Goal: Contribute content: Add original content to the website for others to see

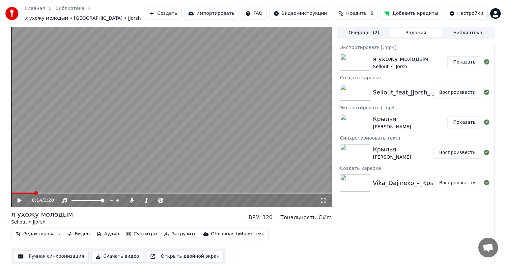
click at [470, 57] on button "Показать" at bounding box center [464, 62] width 34 height 12
click at [469, 59] on button "Показать" at bounding box center [464, 62] width 34 height 12
drag, startPoint x: 137, startPoint y: 247, endPoint x: 307, endPoint y: 209, distance: 174.4
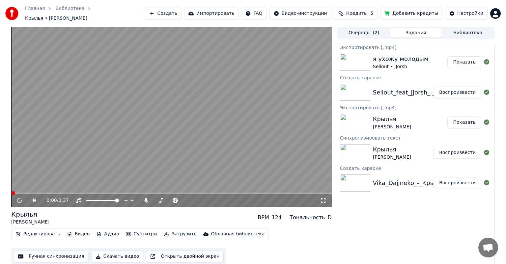
click at [146, 125] on video at bounding box center [171, 117] width 320 height 180
click at [167, 164] on video at bounding box center [171, 117] width 320 height 180
click at [179, 17] on button "Создать" at bounding box center [163, 14] width 36 height 12
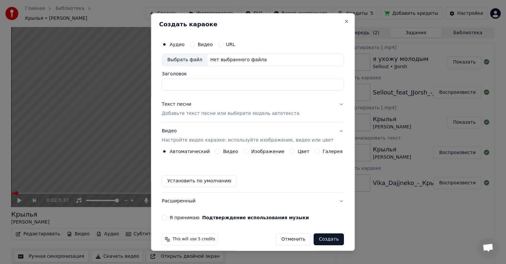
click at [193, 59] on div "Выбрать файл" at bounding box center [184, 60] width 45 height 12
type input "**********"
click at [194, 45] on button "Видео" at bounding box center [192, 44] width 5 height 5
click at [167, 46] on button "Аудио" at bounding box center [164, 44] width 5 height 5
click at [196, 61] on div "Выбрать файл" at bounding box center [184, 60] width 45 height 12
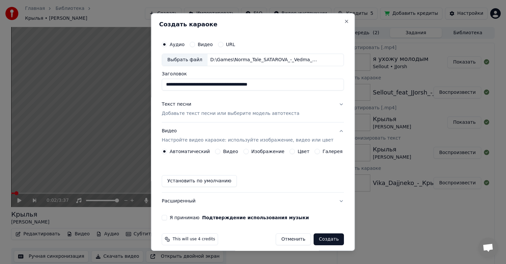
drag, startPoint x: 287, startPoint y: 83, endPoint x: 224, endPoint y: 86, distance: 62.6
click at [224, 86] on input "**********" at bounding box center [253, 85] width 182 height 12
type input "**********"
click at [227, 106] on div "Текст песни Добавьте текст песни или выберите модель автотекста" at bounding box center [231, 109] width 138 height 16
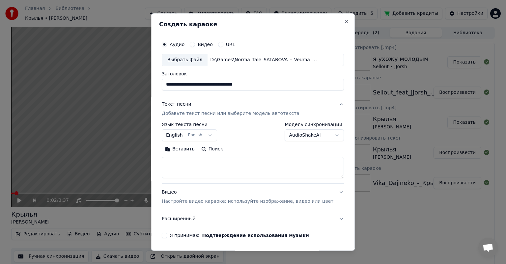
click at [181, 132] on body "Главная Библиотека Крылья • Vika Dajjneko Создать Импортировать FAQ Видео-инстр…" at bounding box center [253, 132] width 506 height 264
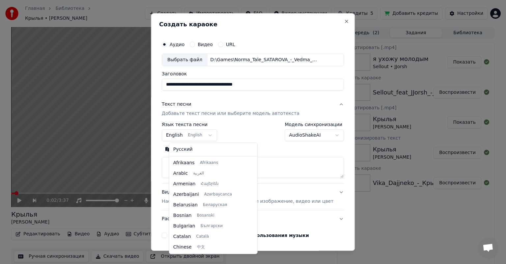
scroll to position [53, 0]
select select "**"
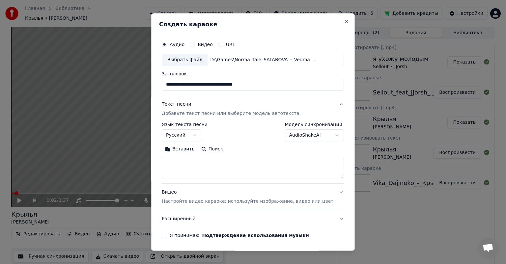
click at [246, 163] on textarea at bounding box center [253, 167] width 182 height 21
paste textarea "**********"
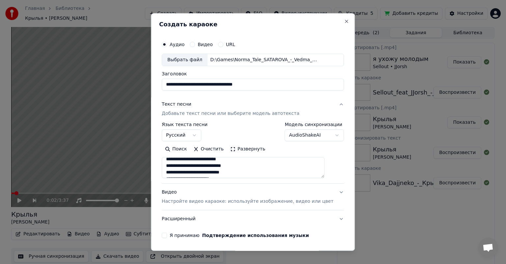
scroll to position [33, 0]
type textarea "**********"
click at [223, 189] on div "Видео Настройте видео караоке: используйте изображение, видео или цвет" at bounding box center [247, 197] width 171 height 16
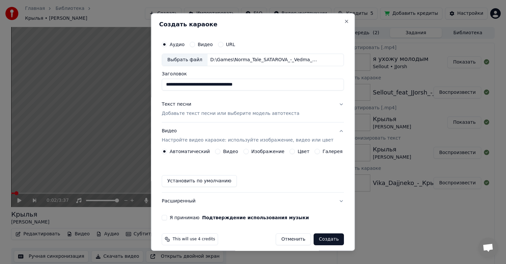
click at [248, 149] on div "Изображение" at bounding box center [263, 151] width 41 height 5
click at [246, 150] on button "Изображение" at bounding box center [245, 151] width 5 height 5
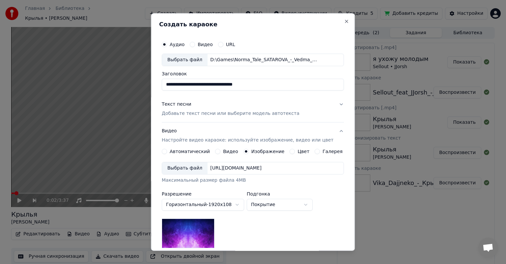
click at [195, 169] on div "Выбрать файл" at bounding box center [184, 168] width 45 height 12
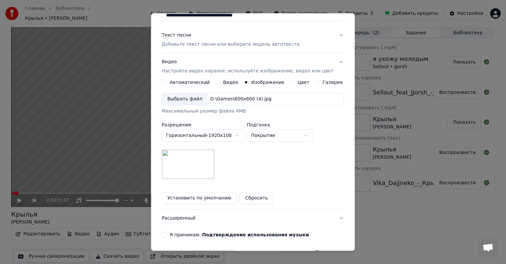
scroll to position [91, 0]
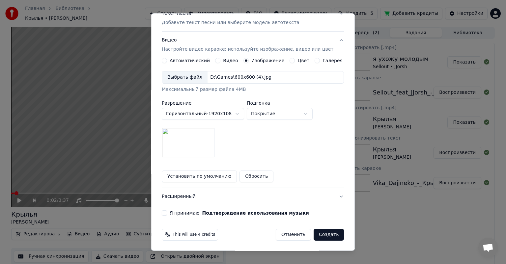
click at [167, 215] on button "Я принимаю Подтверждение использования музыки" at bounding box center [164, 212] width 5 height 5
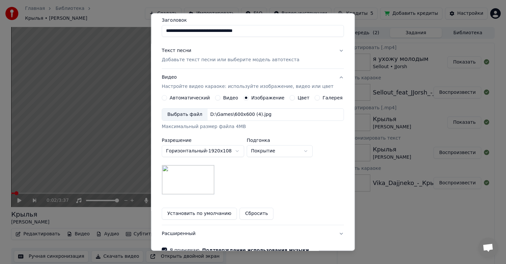
scroll to position [33, 0]
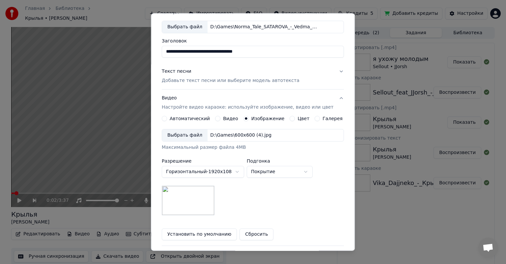
click at [250, 77] on p "Добавьте текст песни или выберите модель автотекста" at bounding box center [231, 80] width 138 height 7
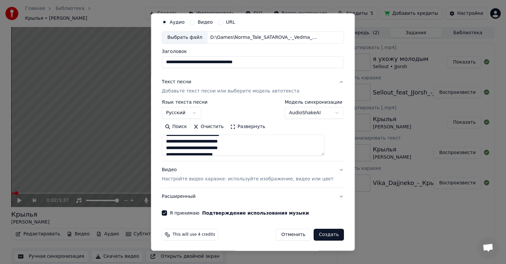
scroll to position [0, 0]
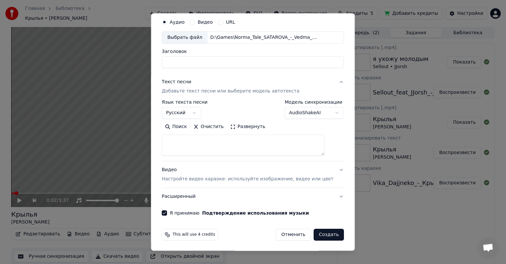
select select
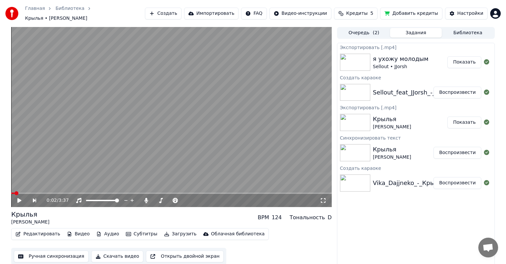
click at [181, 14] on button "Создать" at bounding box center [163, 14] width 36 height 12
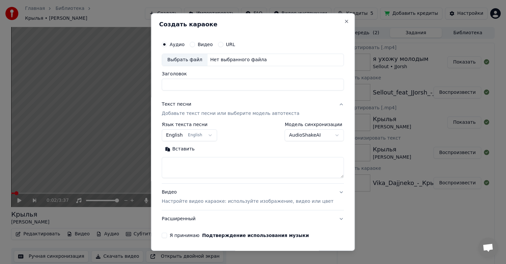
click at [195, 59] on div "Выбрать файл" at bounding box center [184, 60] width 45 height 12
drag, startPoint x: 280, startPoint y: 84, endPoint x: 110, endPoint y: 100, distance: 170.9
click at [104, 99] on body "Главная Библиотека Крылья • Vika Dajjneko Создать Импортировать FAQ Видео-инстр…" at bounding box center [253, 132] width 506 height 264
click at [190, 59] on div "Выбрать файл" at bounding box center [184, 60] width 45 height 12
drag, startPoint x: 281, startPoint y: 84, endPoint x: 210, endPoint y: 84, distance: 71.1
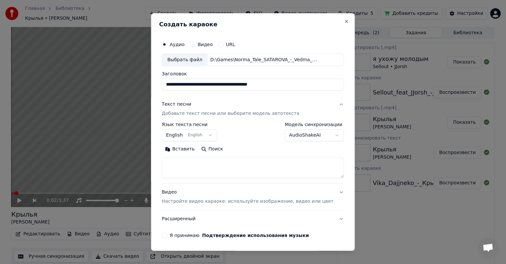
click at [210, 84] on input "**********" at bounding box center [253, 85] width 182 height 12
click at [303, 85] on input "**********" at bounding box center [253, 85] width 182 height 12
drag, startPoint x: 289, startPoint y: 85, endPoint x: 227, endPoint y: 92, distance: 62.5
click at [227, 92] on div "**********" at bounding box center [252, 137] width 187 height 205
type input "**********"
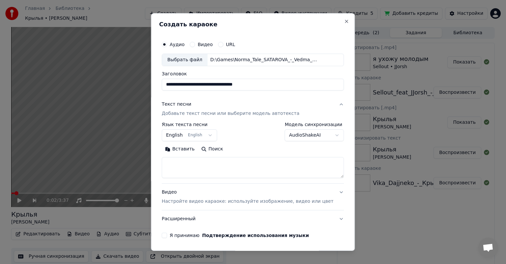
click at [204, 140] on body "Главная Библиотека Крылья • Vika Dajjneko Создать Импортировать FAQ Видео-инстр…" at bounding box center [253, 132] width 506 height 264
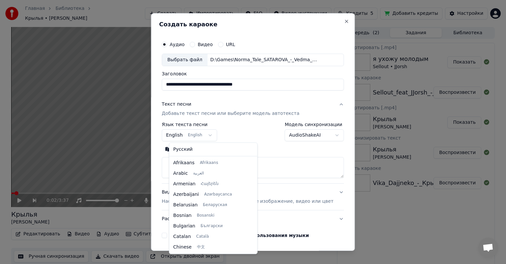
scroll to position [53, 0]
click at [197, 155] on div "Русский Afrikaans Afrikaans Arabic العربية Armenian Հայերեն Azerbaijani Azərbay…" at bounding box center [213, 198] width 88 height 111
select select "**"
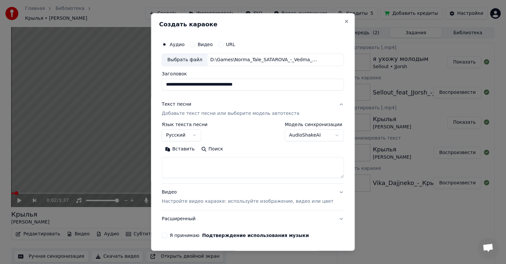
click at [196, 167] on textarea at bounding box center [253, 167] width 182 height 21
paste textarea "**********"
type textarea "**********"
click at [234, 205] on button "Видео Настройте видео караоке: используйте изображение, видео или цвет" at bounding box center [253, 197] width 182 height 26
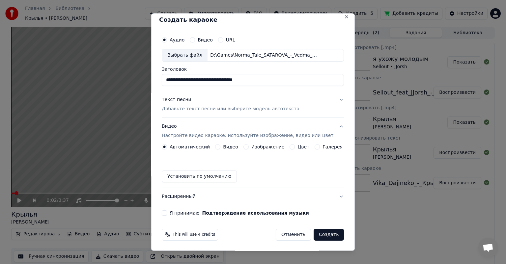
scroll to position [5, 0]
click at [252, 149] on label "Изображение" at bounding box center [267, 146] width 33 height 5
click at [248, 149] on button "Изображение" at bounding box center [245, 146] width 5 height 5
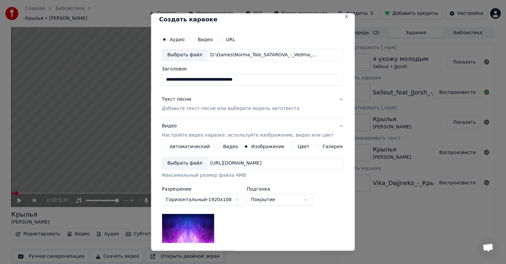
click at [200, 163] on div "Выбрать файл" at bounding box center [184, 163] width 45 height 12
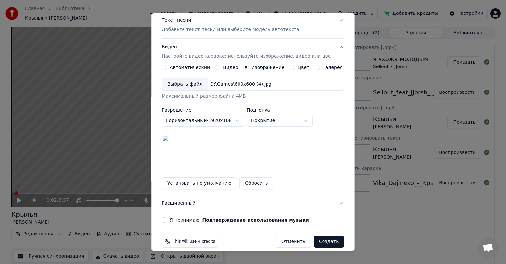
scroll to position [91, 0]
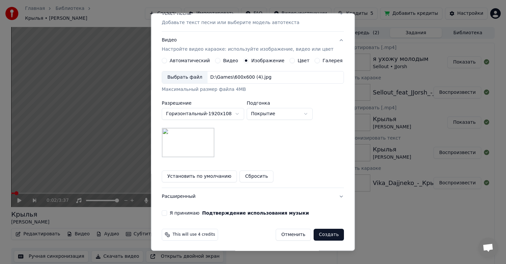
click at [167, 212] on button "Я принимаю Подтверждение использования музыки" at bounding box center [164, 212] width 5 height 5
click at [327, 235] on button "Создать" at bounding box center [328, 235] width 30 height 12
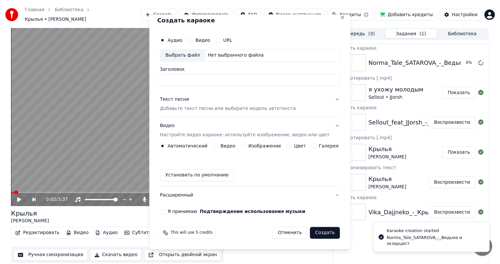
scroll to position [5, 0]
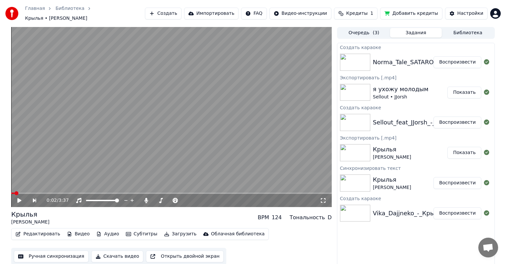
click at [412, 64] on div "Norma_Tale_SATAROVA_-_Ведьма и экзорцист Воспроизвести" at bounding box center [415, 62] width 157 height 22
click at [396, 58] on div "Norma_Tale_SATAROVA_-_Ведьма и экзорцист" at bounding box center [442, 62] width 139 height 9
click at [442, 58] on button "Воспроизвести" at bounding box center [457, 62] width 48 height 12
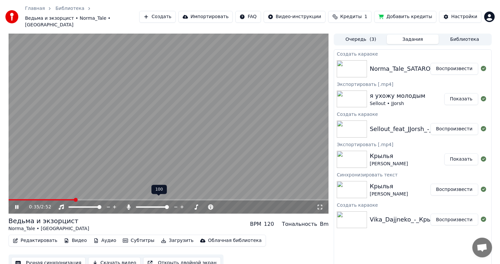
click at [169, 206] on span at bounding box center [152, 206] width 33 height 1
click at [141, 206] on span at bounding box center [138, 206] width 5 height 1
click at [148, 204] on div at bounding box center [158, 207] width 53 height 7
click at [151, 206] on span at bounding box center [152, 206] width 33 height 1
click at [148, 205] on span at bounding box center [149, 207] width 4 height 4
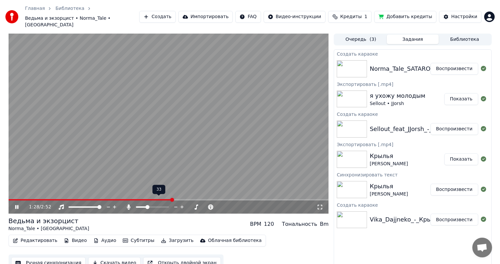
click at [147, 205] on span at bounding box center [147, 207] width 4 height 4
click at [146, 205] on span at bounding box center [147, 207] width 4 height 4
click at [113, 257] on button "Скачать видео" at bounding box center [114, 263] width 52 height 12
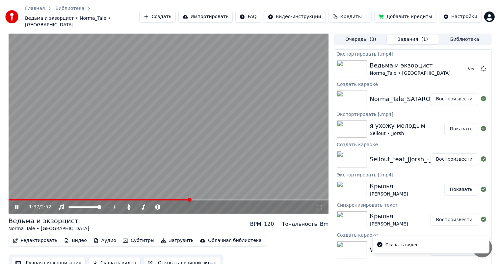
click at [176, 97] on video at bounding box center [169, 124] width 320 height 180
click at [16, 264] on html "Главная Библиотека Ведьма и экзорцист • Norma_Tale • SATAROVA Создать Импортиро…" at bounding box center [250, 132] width 500 height 264
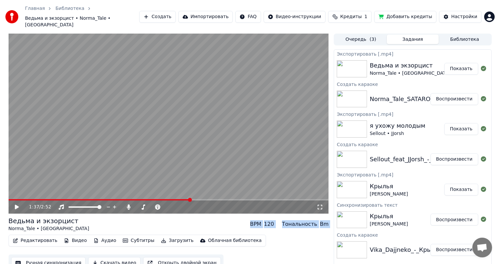
scroll to position [3, 0]
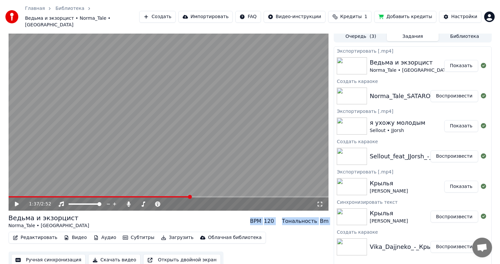
click at [464, 60] on button "Показать" at bounding box center [461, 66] width 34 height 12
